Goal: Check status: Check status

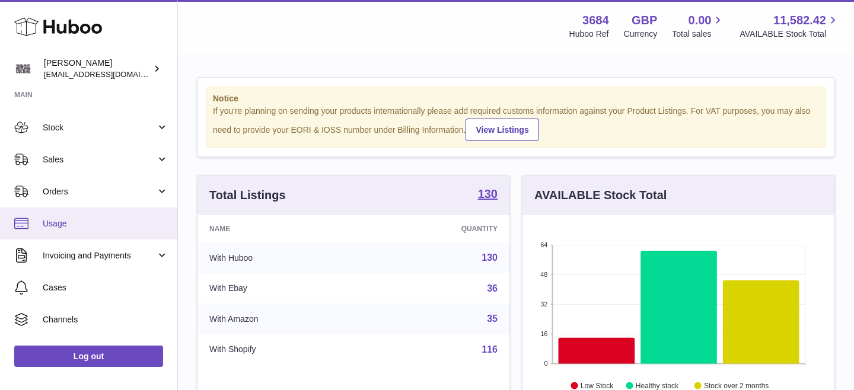
scroll to position [97, 0]
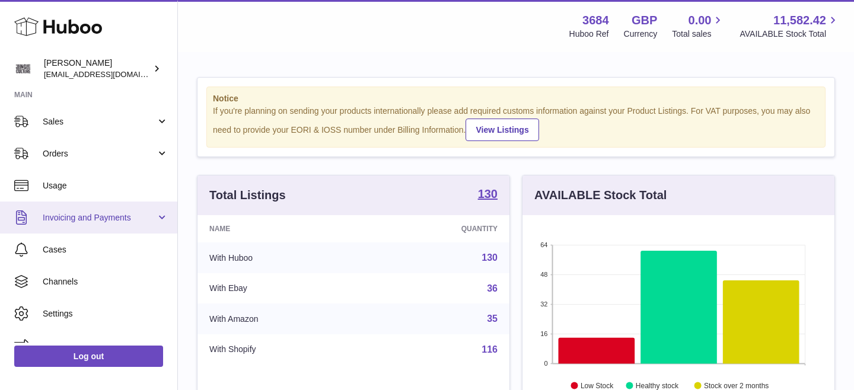
click at [110, 226] on link "Invoicing and Payments" at bounding box center [88, 218] width 177 height 32
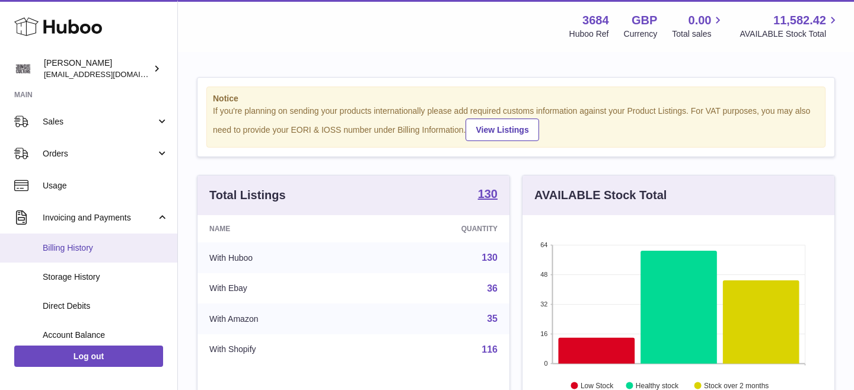
click at [93, 250] on span "Billing History" at bounding box center [106, 247] width 126 height 11
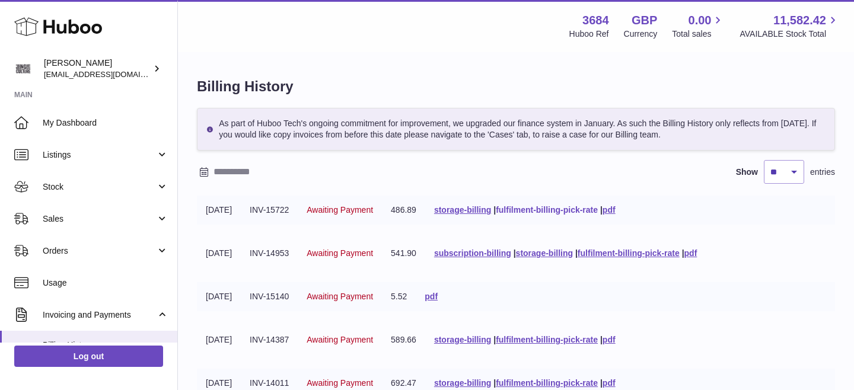
click at [568, 209] on link "fulfilment-billing-pick-rate" at bounding box center [547, 209] width 102 height 9
click at [491, 212] on link "storage-billing" at bounding box center [462, 209] width 57 height 9
click at [672, 254] on link "fulfilment-billing-pick-rate" at bounding box center [628, 252] width 102 height 9
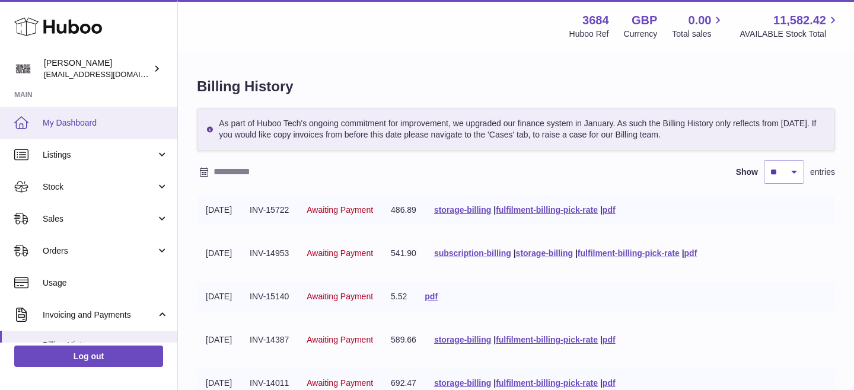
click at [72, 126] on span "My Dashboard" at bounding box center [106, 122] width 126 height 11
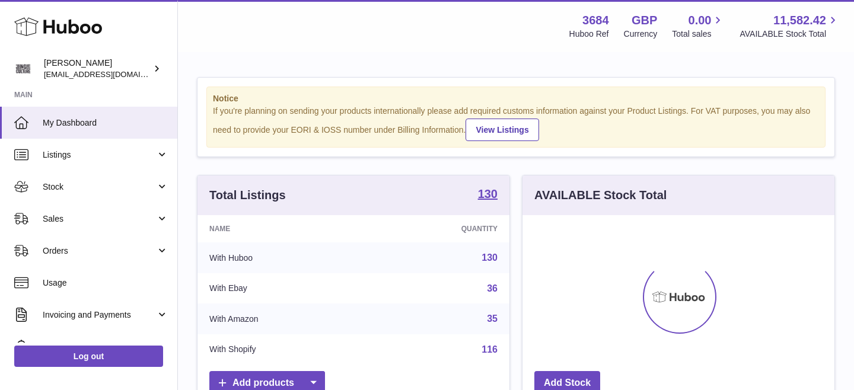
scroll to position [185, 312]
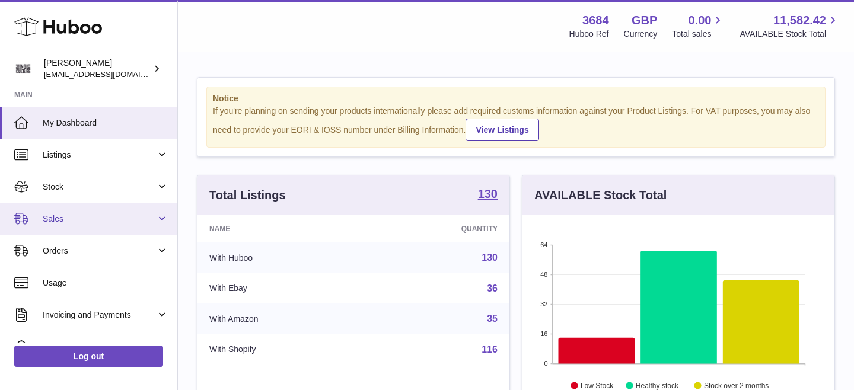
click at [91, 225] on link "Sales" at bounding box center [88, 219] width 177 height 32
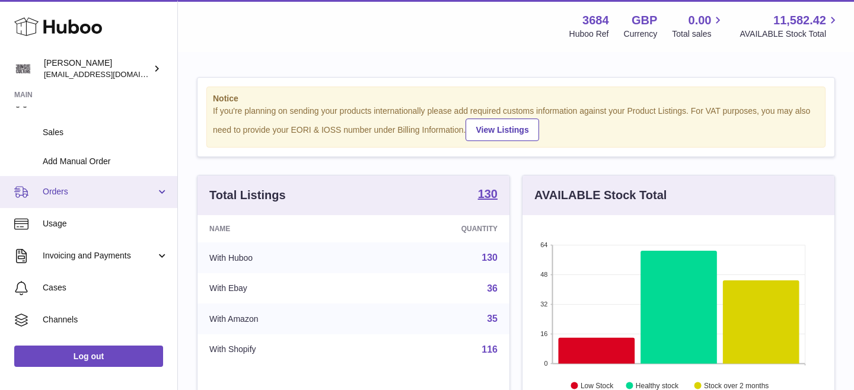
scroll to position [92, 0]
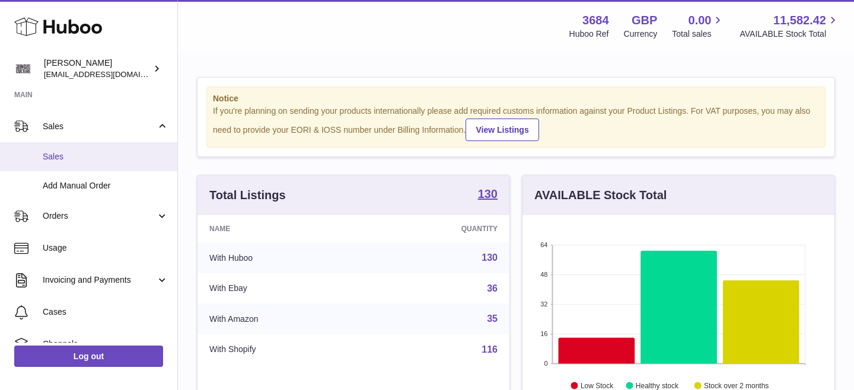
click at [69, 152] on span "Sales" at bounding box center [106, 156] width 126 height 11
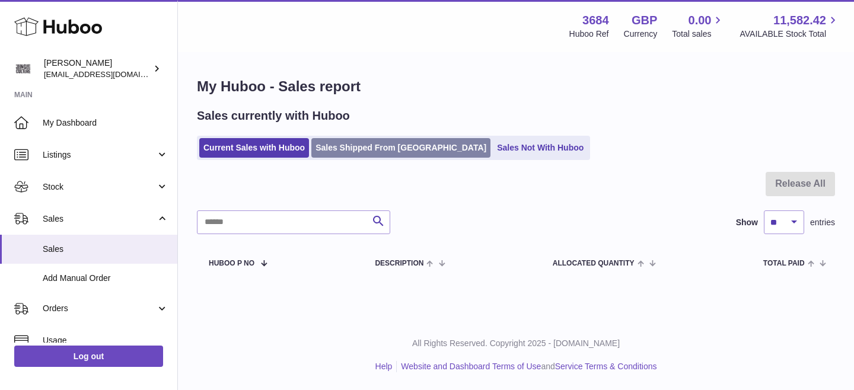
click at [368, 151] on link "Sales Shipped From Huboo" at bounding box center [400, 148] width 179 height 20
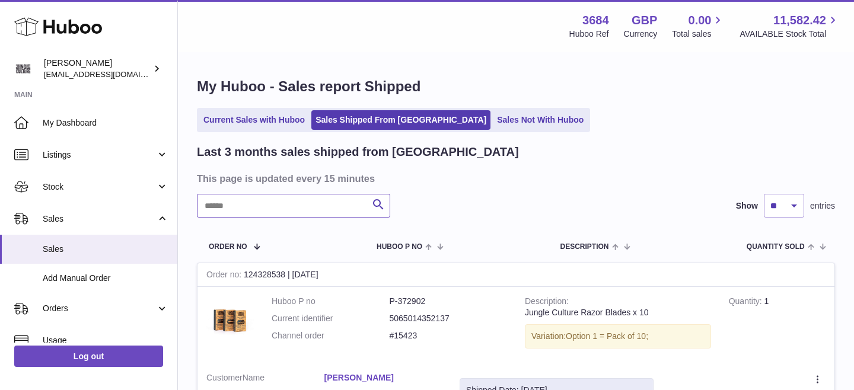
click at [286, 210] on input "text" at bounding box center [293, 206] width 193 height 24
paste input "**********"
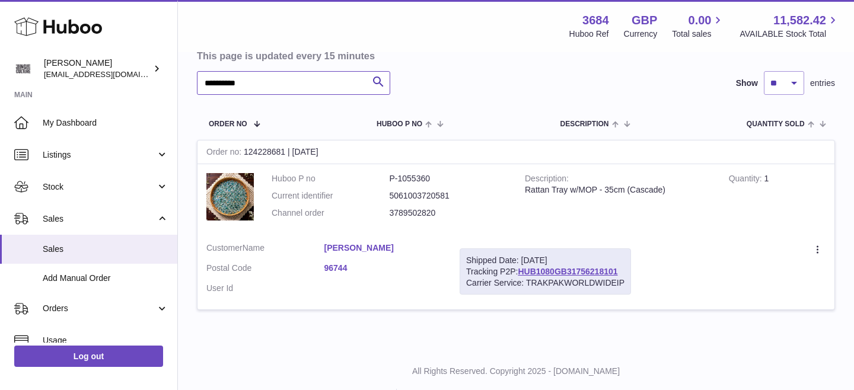
scroll to position [151, 0]
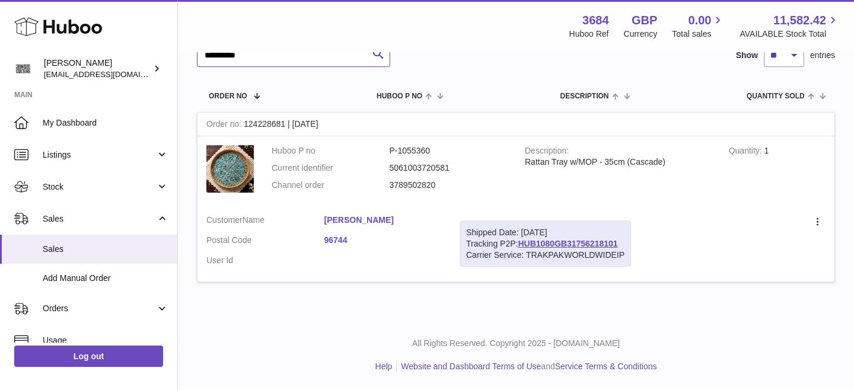
type input "**********"
drag, startPoint x: 312, startPoint y: 218, endPoint x: 379, endPoint y: 218, distance: 67.0
click at [379, 218] on dl "Customer Name [PERSON_NAME] Postal Code 96744 User Id" at bounding box center [323, 243] width 235 height 57
copy dl "[PERSON_NAME]"
